Goal: Use online tool/utility: Utilize a website feature to perform a specific function

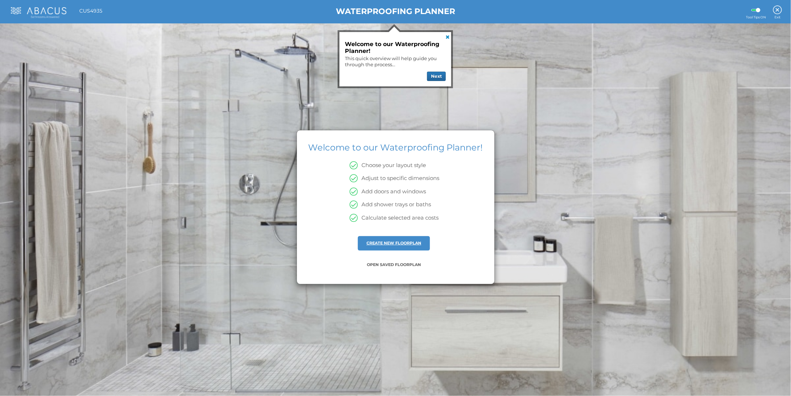
click at [396, 242] on link "CREATE NEW FLOORPLAN" at bounding box center [393, 243] width 55 height 5
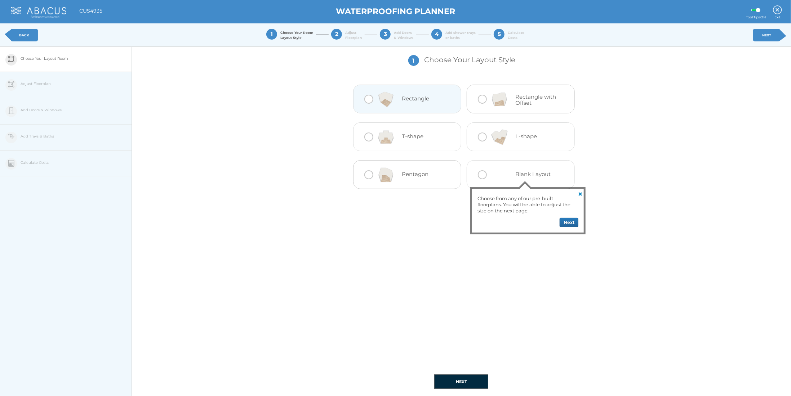
click at [408, 100] on h4 "Rectangle" at bounding box center [423, 99] width 43 height 6
click at [562, 215] on div "Choose from any of our pre-built floorplans. You will be able to adjust the siz…" at bounding box center [528, 211] width 112 height 44
click at [572, 222] on button "Next" at bounding box center [568, 222] width 19 height 9
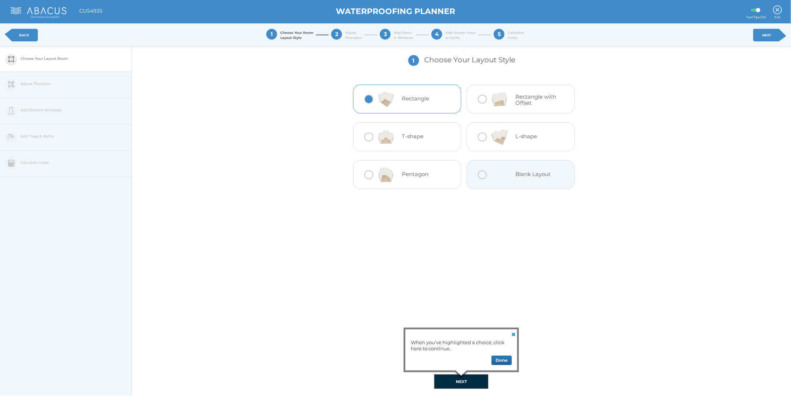
click at [510, 358] on button "Done" at bounding box center [501, 360] width 20 height 9
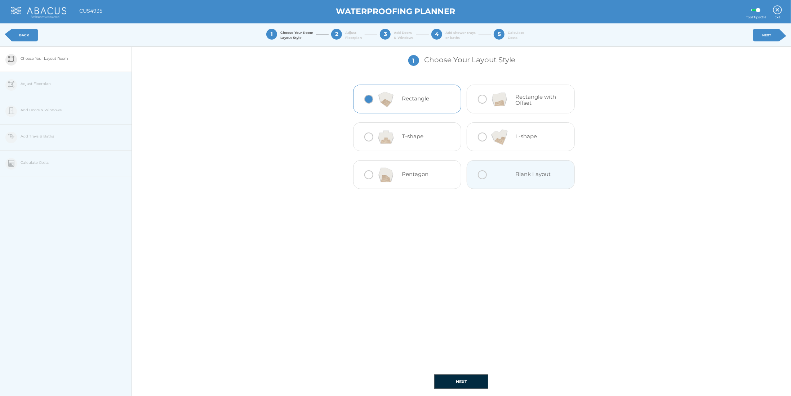
click at [471, 384] on button "NEXT" at bounding box center [461, 382] width 54 height 14
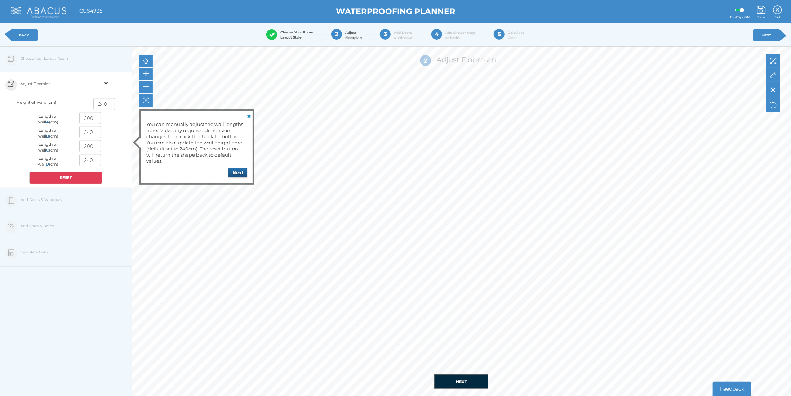
click at [237, 173] on button "Next" at bounding box center [237, 172] width 19 height 9
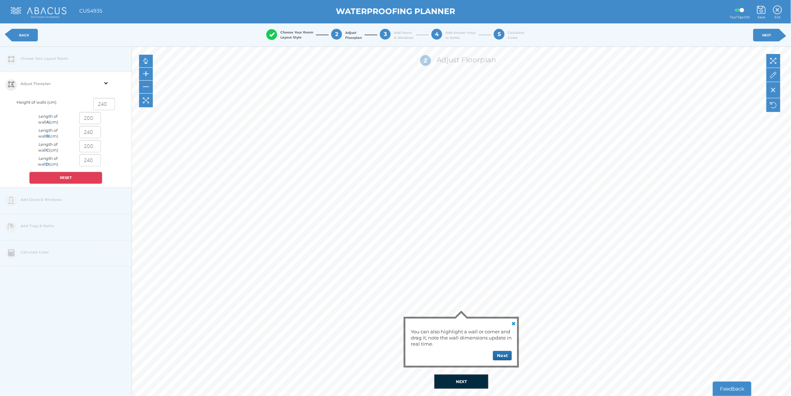
click at [29, 35] on link "BACK" at bounding box center [24, 35] width 27 height 13
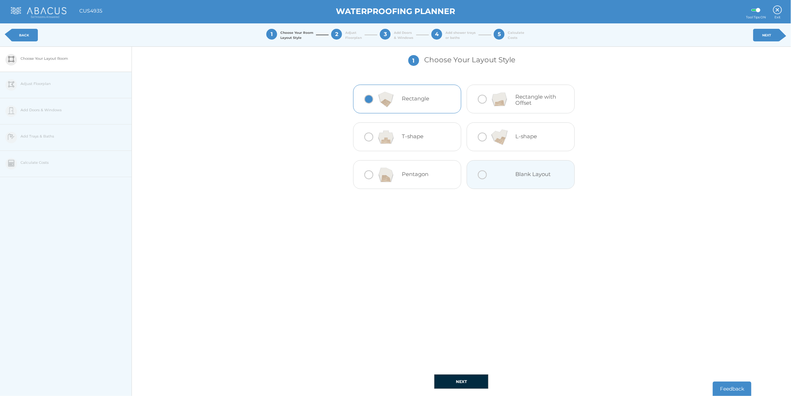
click at [37, 34] on link "BACK" at bounding box center [24, 35] width 27 height 13
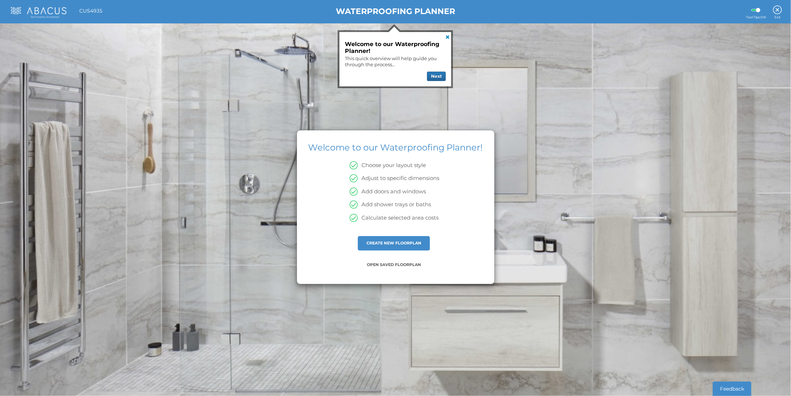
click at [43, 17] on img at bounding box center [38, 12] width 55 height 11
click at [450, 40] on link at bounding box center [446, 36] width 9 height 9
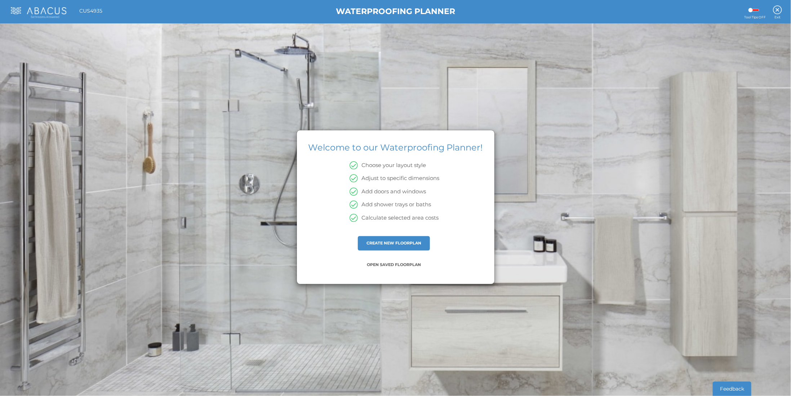
click at [35, 10] on img at bounding box center [38, 12] width 55 height 11
click at [49, 10] on img at bounding box center [38, 12] width 55 height 11
click at [780, 10] on img at bounding box center [777, 9] width 9 height 9
